Goal: Transaction & Acquisition: Purchase product/service

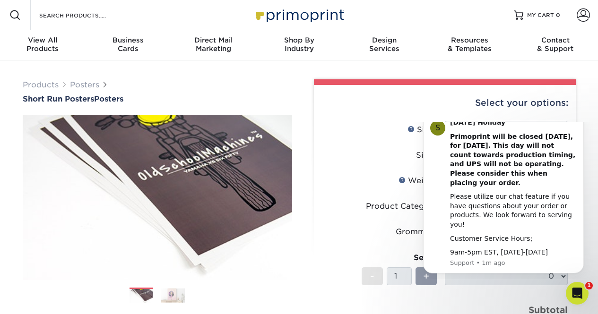
click at [365, 155] on label "Sides" at bounding box center [383, 156] width 123 height 18
click at [579, 118] on icon "Dismiss notification" at bounding box center [581, 115] width 5 height 5
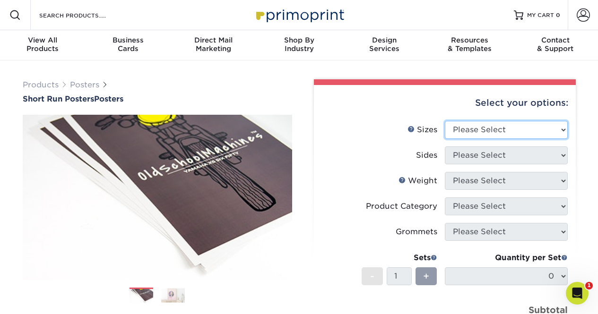
click at [524, 124] on select "Please Select 12" x 12" 12" x 15" 12" x 17" 12" x 18" 12" x 20" 12" x 24" 12" x…" at bounding box center [506, 130] width 123 height 18
select select "24.00x36.00"
click at [445, 121] on select "Please Select 12" x 12" 12" x 15" 12" x 17" 12" x 18" 12" x 20" 12" x 24" 12" x…" at bounding box center [506, 130] width 123 height 18
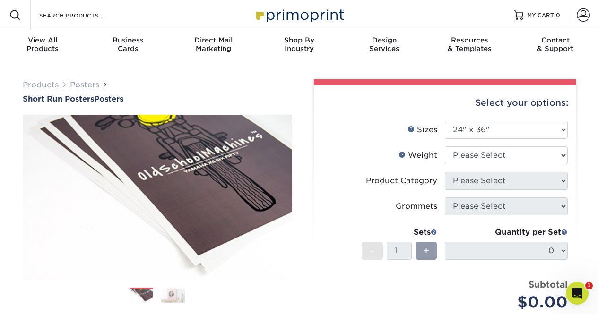
click at [371, 209] on label "Grommets" at bounding box center [383, 207] width 123 height 18
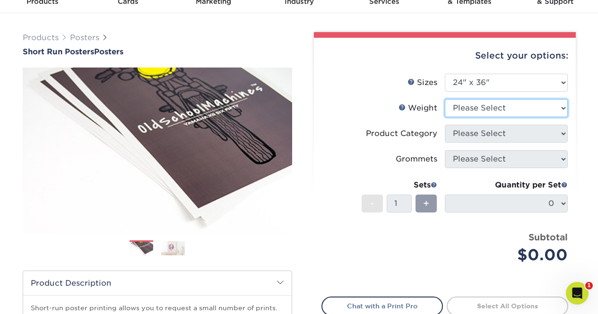
click at [507, 107] on select "Please Select 12PTC2S 8PHOTO" at bounding box center [506, 108] width 123 height 18
select select "12PTC2S"
click at [445, 99] on select "Please Select 12PTC2S 8PHOTO" at bounding box center [506, 108] width 123 height 18
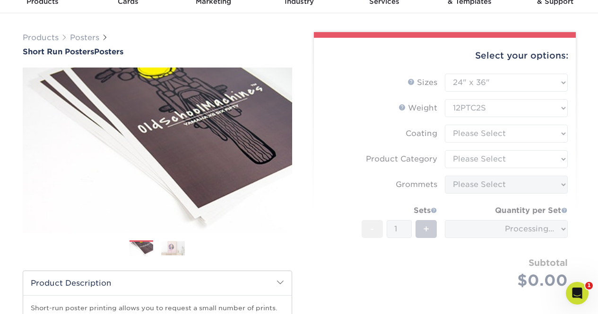
click at [478, 135] on form "Sizes Help Sizes Please Select 12" x 12" 12" x 15" 12" x 17" 12" x 18" 12" x 20…" at bounding box center [445, 193] width 247 height 238
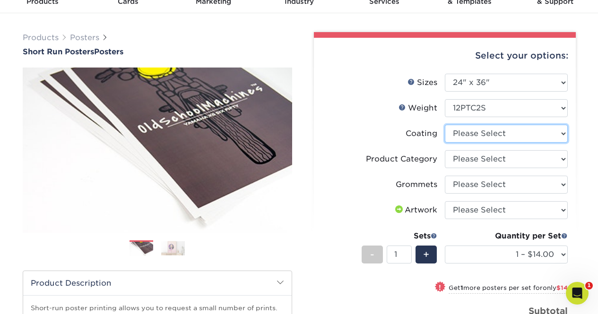
click at [478, 134] on select at bounding box center [506, 134] width 123 height 18
select select "3e7618de-abca-4bda-9f97-8b9129e913d8"
click at [445, 125] on select at bounding box center [506, 134] width 123 height 18
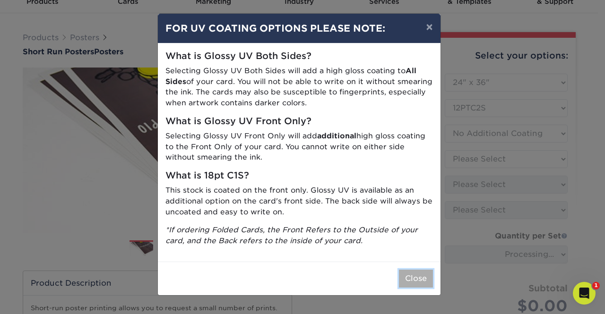
click at [422, 278] on button "Close" at bounding box center [416, 279] width 34 height 18
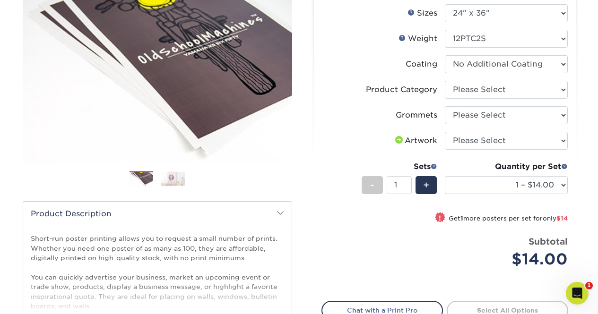
scroll to position [95, 0]
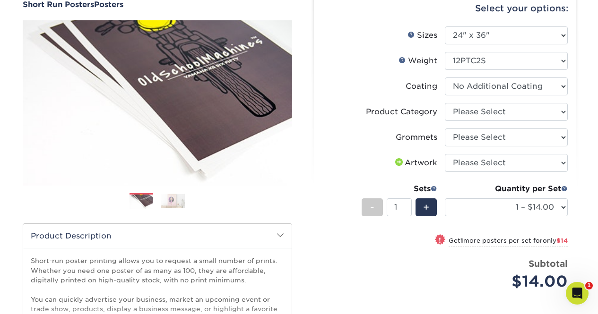
click at [497, 197] on div "Quantity per Set 1 – $14.00 2 – $28.00 3 – $41.00 4 – $55.00 5 – $68.00 6 – $82…" at bounding box center [506, 205] width 123 height 44
click at [498, 204] on select "1 – $14.00 2 – $28.00 3 – $41.00 4 – $55.00 5 – $68.00 6 – $82.00 7 – $95.00 8 …" at bounding box center [506, 208] width 123 height 18
click at [354, 131] on label "Grommets" at bounding box center [383, 138] width 123 height 18
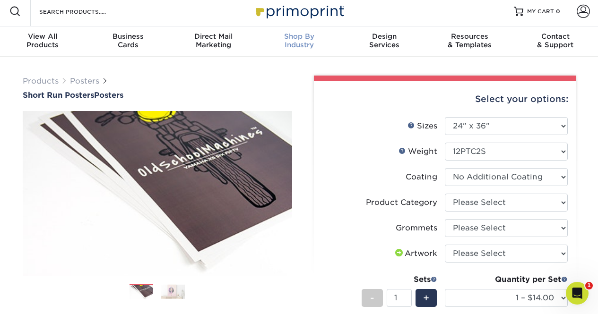
scroll to position [0, 0]
